Goal: Navigation & Orientation: Find specific page/section

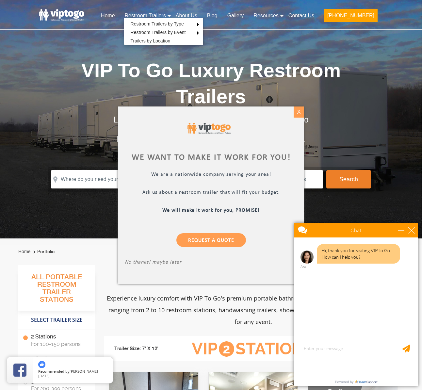
click at [299, 111] on div "X" at bounding box center [299, 111] width 10 height 11
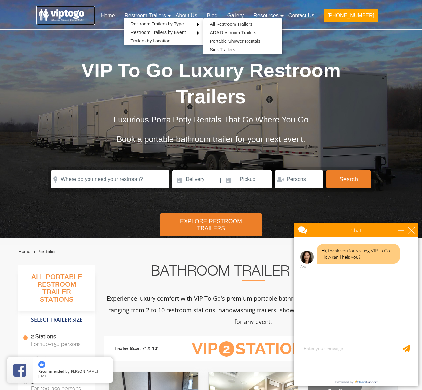
click at [59, 14] on link at bounding box center [65, 16] width 59 height 20
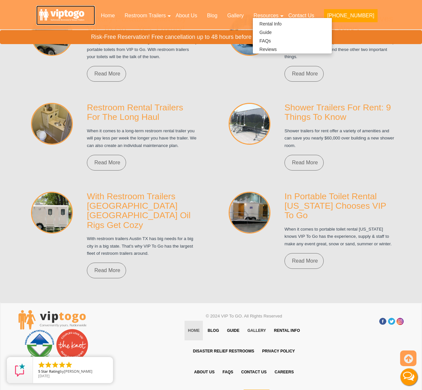
scroll to position [4690, 0]
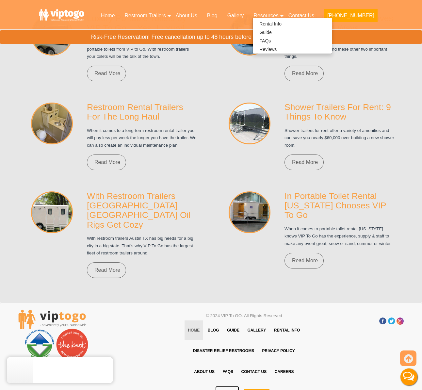
click at [227, 386] on link "Sitemap" at bounding box center [227, 396] width 24 height 20
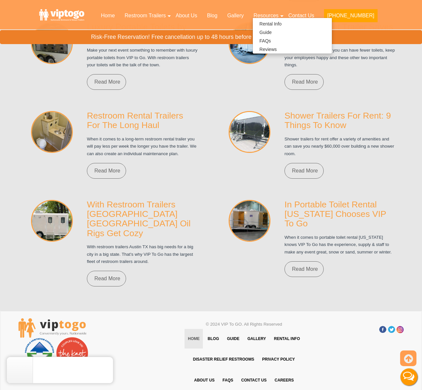
scroll to position [4681, 0]
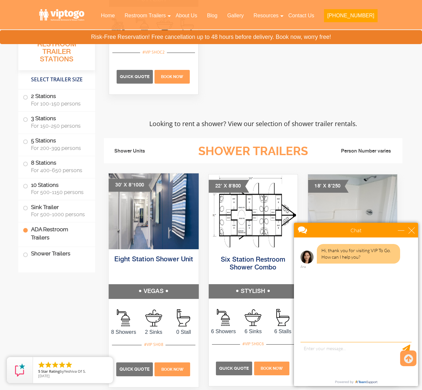
scroll to position [4698, 0]
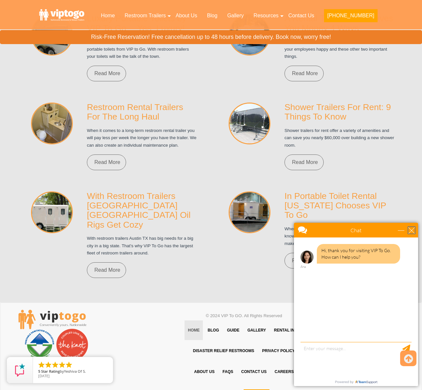
click at [412, 232] on div "close" at bounding box center [411, 230] width 7 height 7
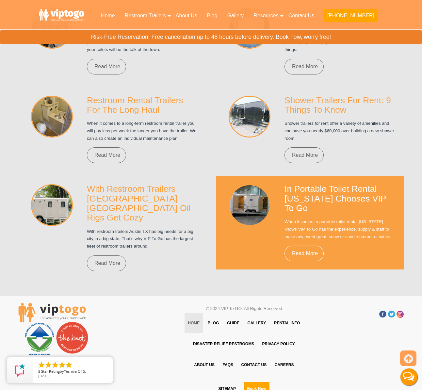
scroll to position [4681, 0]
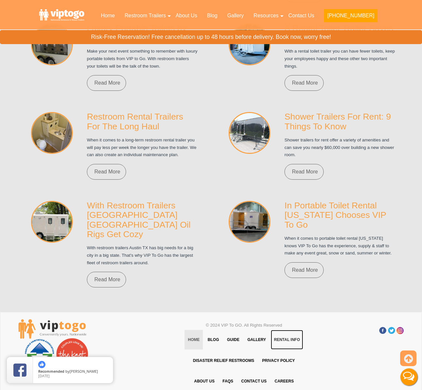
click at [286, 330] on link "Rental Info" at bounding box center [287, 340] width 33 height 20
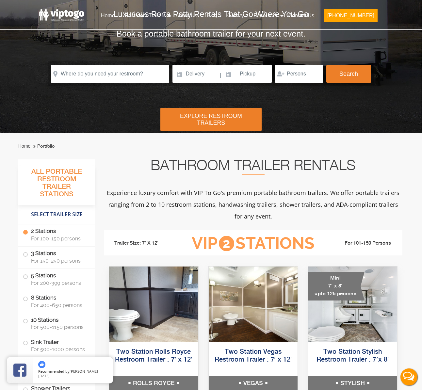
scroll to position [0, 0]
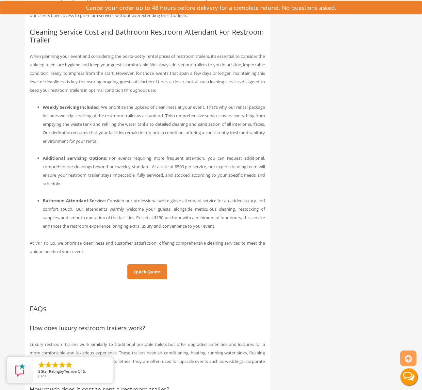
scroll to position [3983, 0]
